Goal: Task Accomplishment & Management: Use online tool/utility

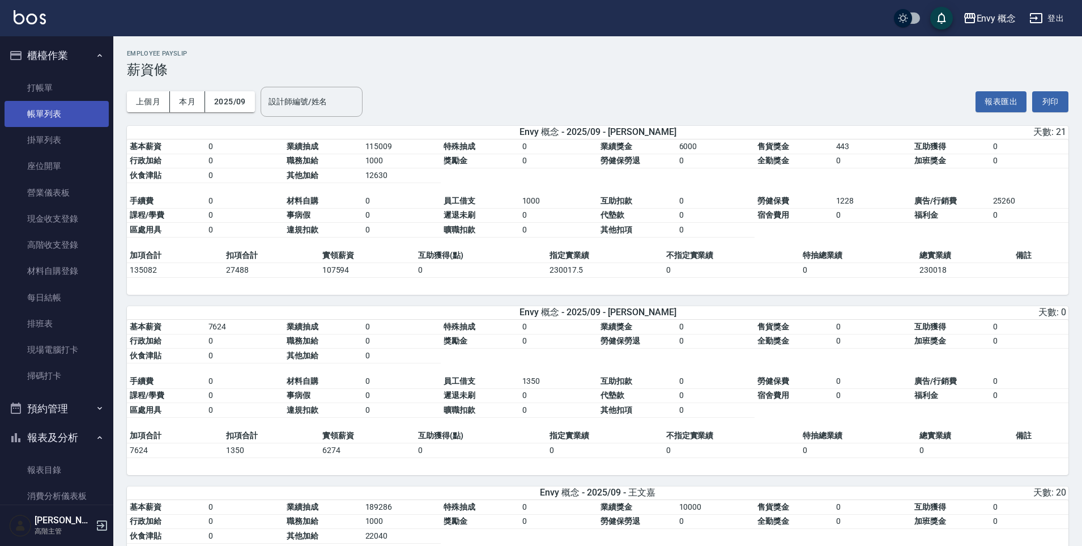
click at [53, 117] on link "帳單列表" at bounding box center [57, 114] width 104 height 26
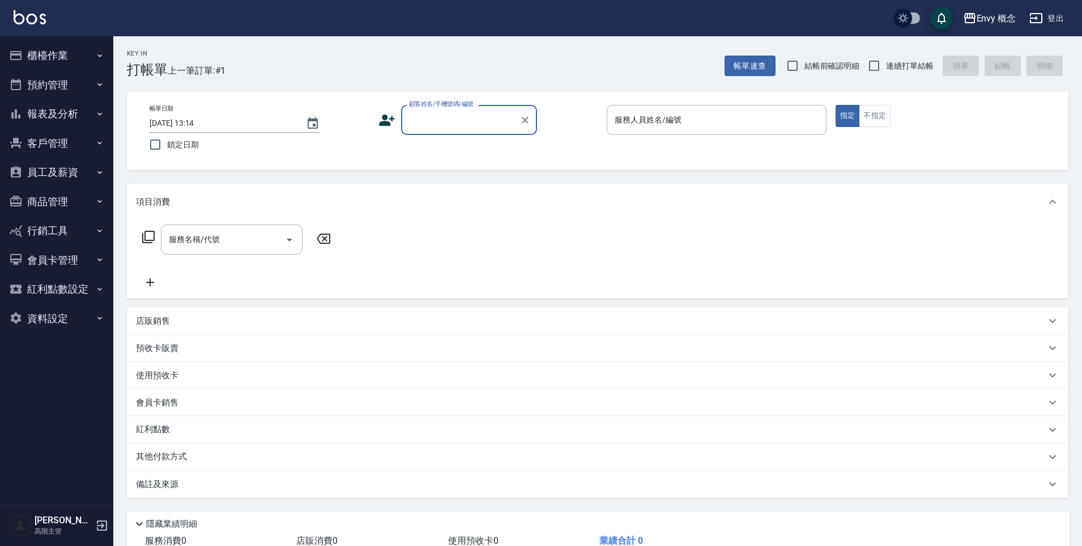
click at [1039, 19] on icon "button" at bounding box center [1036, 18] width 14 height 14
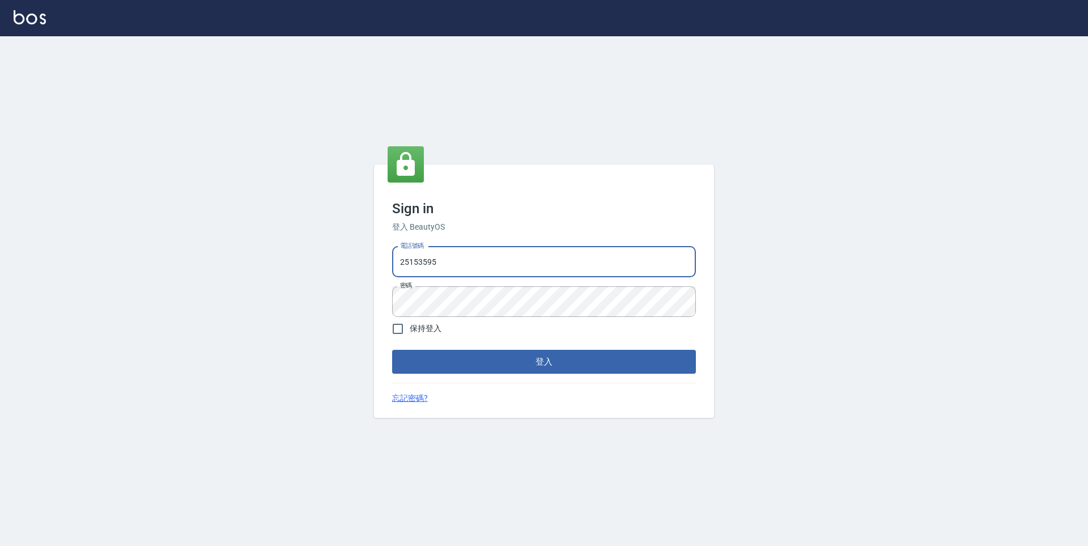
drag, startPoint x: 463, startPoint y: 267, endPoint x: 382, endPoint y: 264, distance: 81.1
click at [382, 264] on div "Sign in 登入 BeautyOS 電話號碼 25153595 電話號碼 密碼 密碼 保持登入 登入 忘記密碼?" at bounding box center [544, 290] width 340 height 253
type input "0930889212"
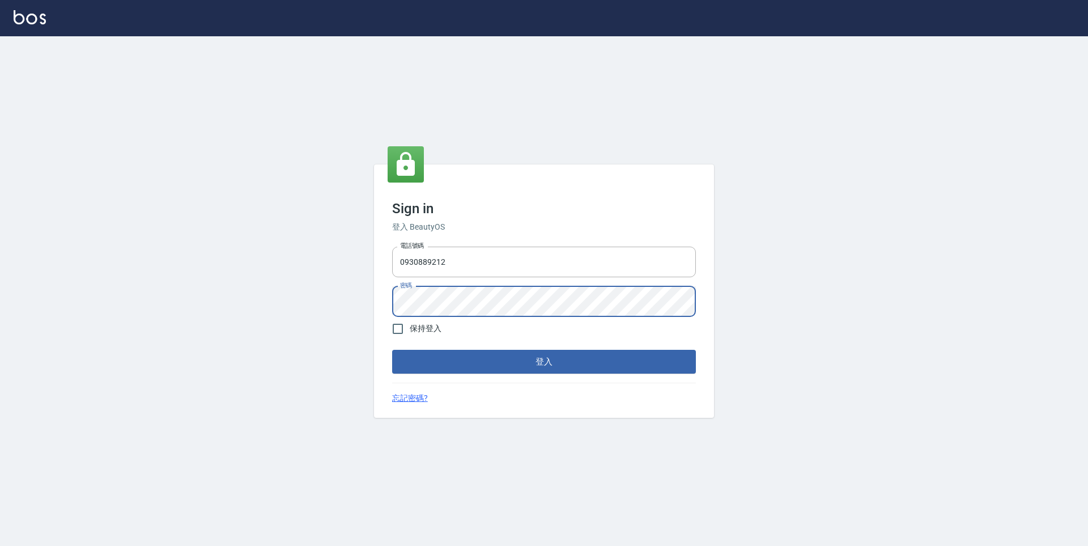
click at [379, 305] on div "Sign in 登入 BeautyOS 電話號碼 0930889212 電話號碼 密碼 密碼 保持登入 登入 忘記密碼?" at bounding box center [544, 290] width 340 height 253
click at [469, 359] on button "登入" at bounding box center [544, 362] width 304 height 24
